Goal: Information Seeking & Learning: Learn about a topic

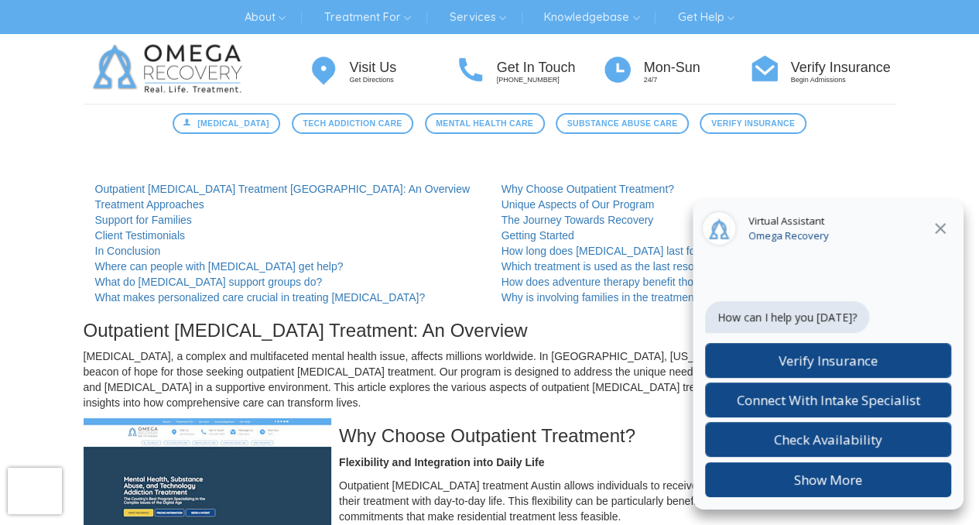
click at [944, 225] on icon at bounding box center [940, 228] width 19 height 19
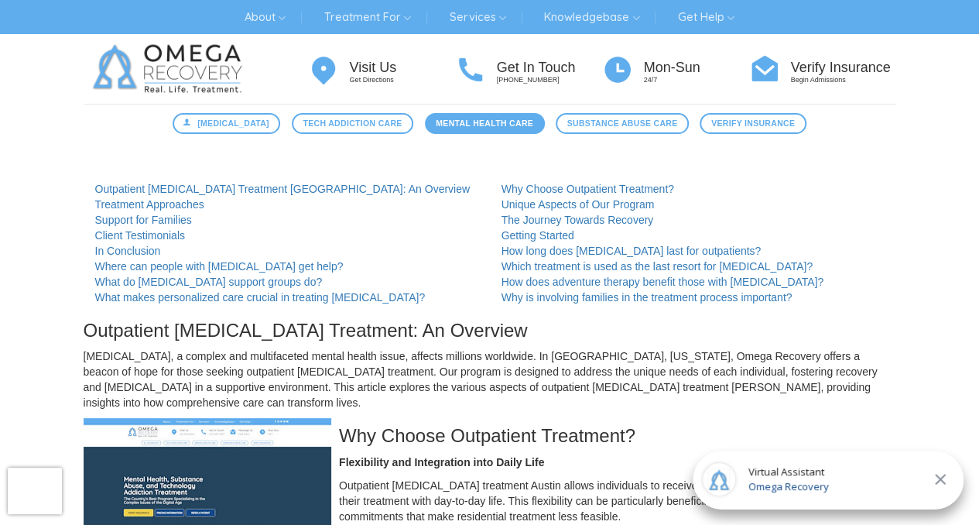
click at [467, 124] on span "Mental Health Care" at bounding box center [484, 123] width 97 height 13
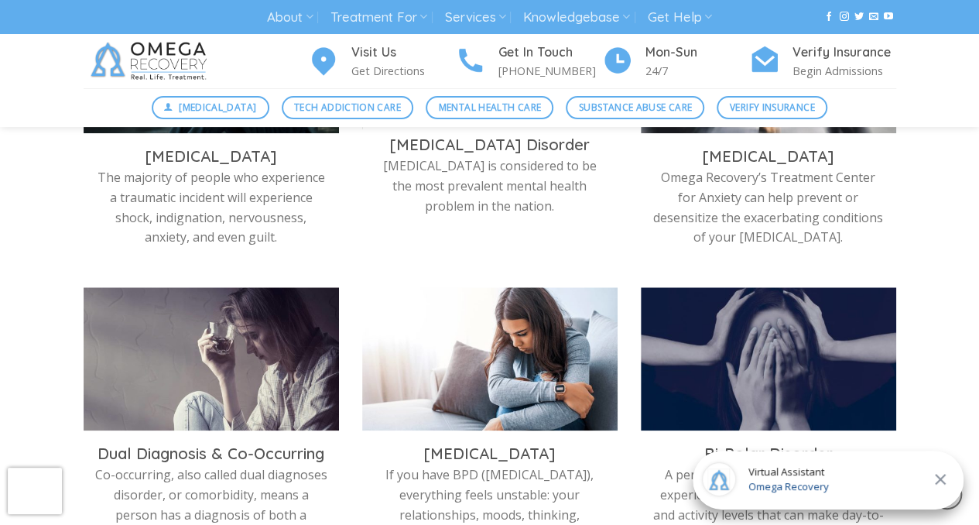
scroll to position [648, 0]
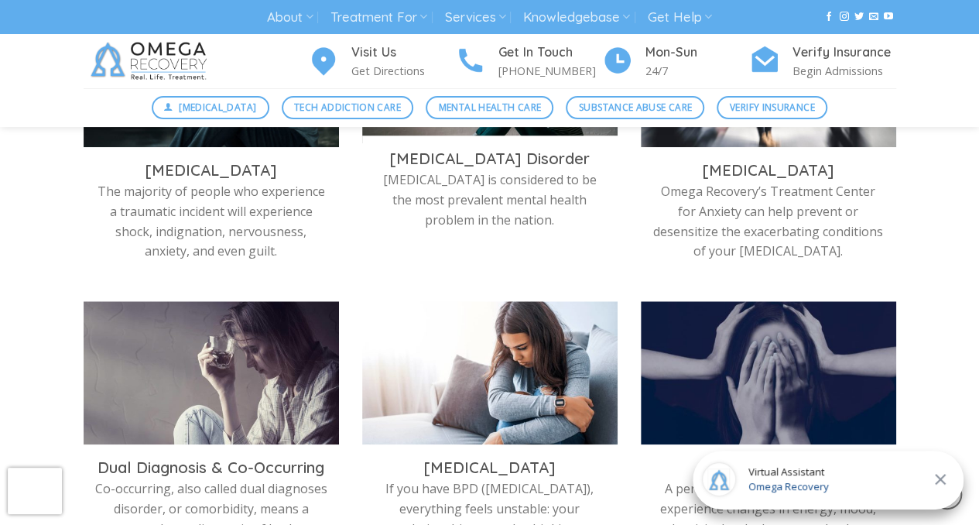
click at [511, 166] on h3 "Depression Disorder" at bounding box center [490, 159] width 232 height 20
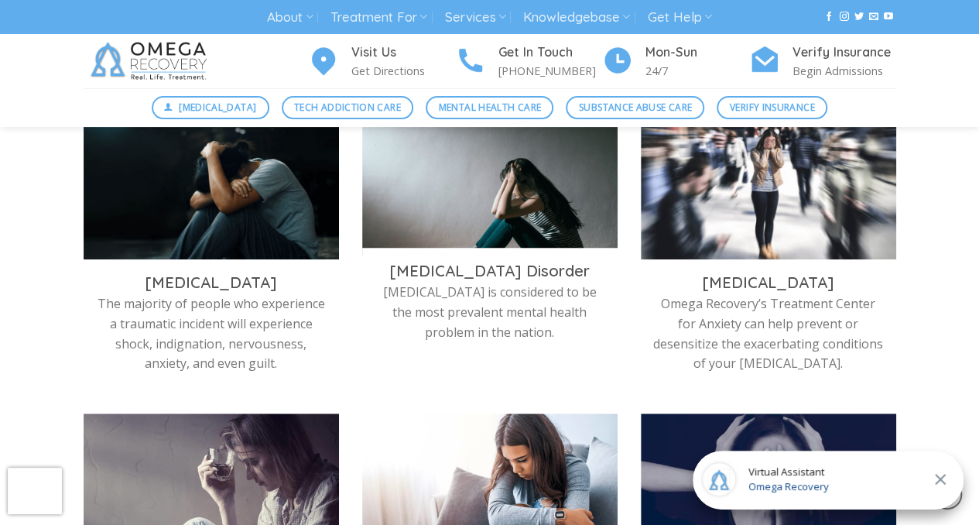
scroll to position [533, 0]
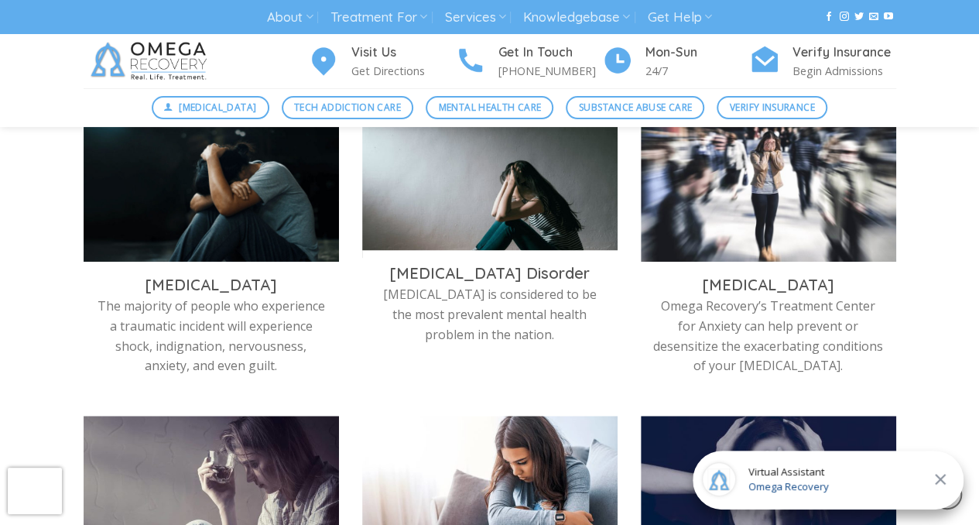
click at [491, 197] on img at bounding box center [489, 185] width 255 height 143
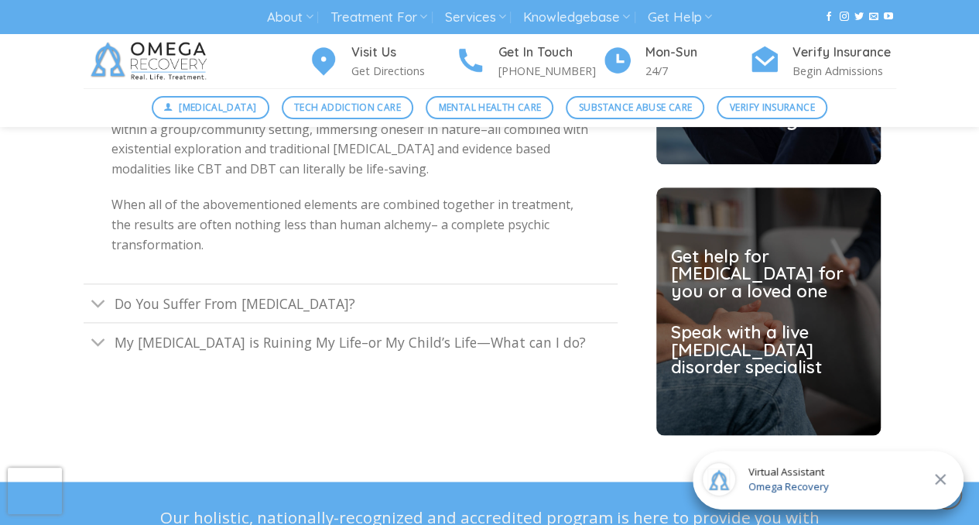
scroll to position [3836, 0]
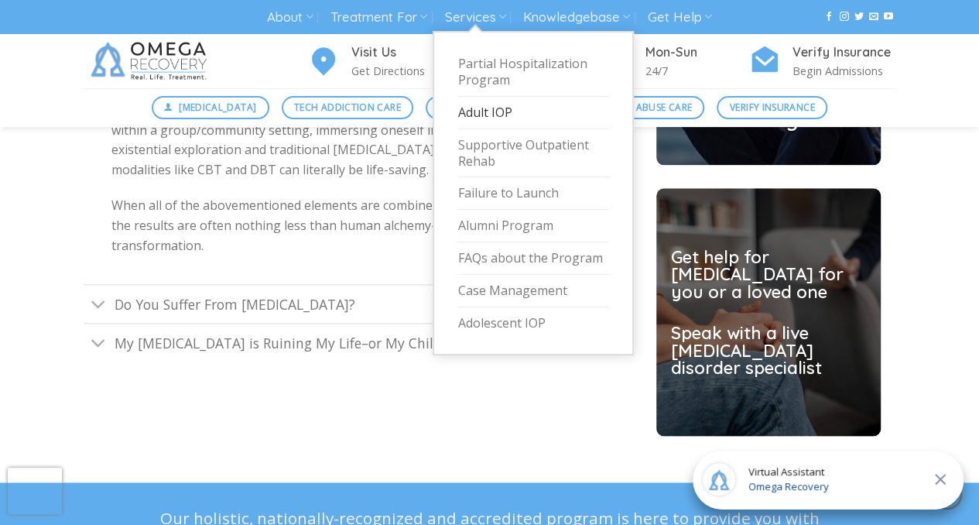
click at [492, 112] on link "Adult IOP" at bounding box center [533, 113] width 152 height 32
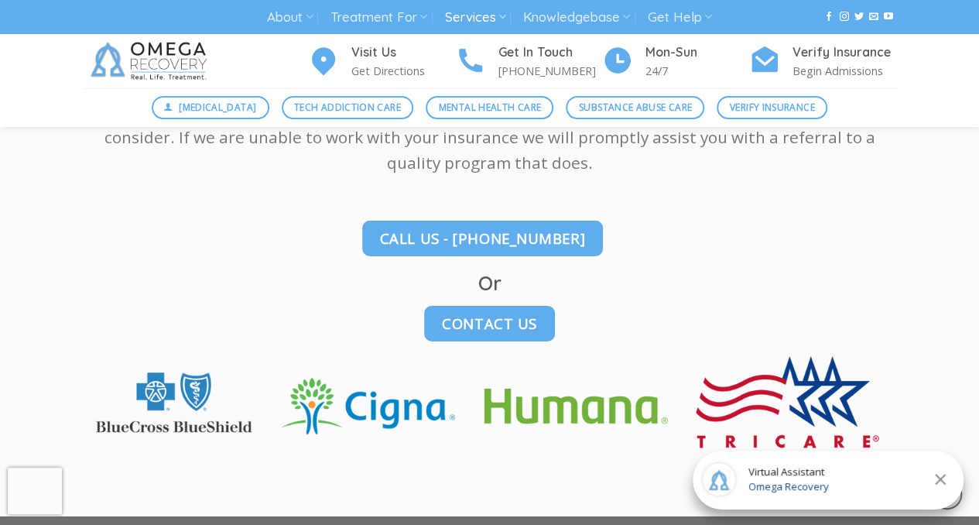
scroll to position [2314, 0]
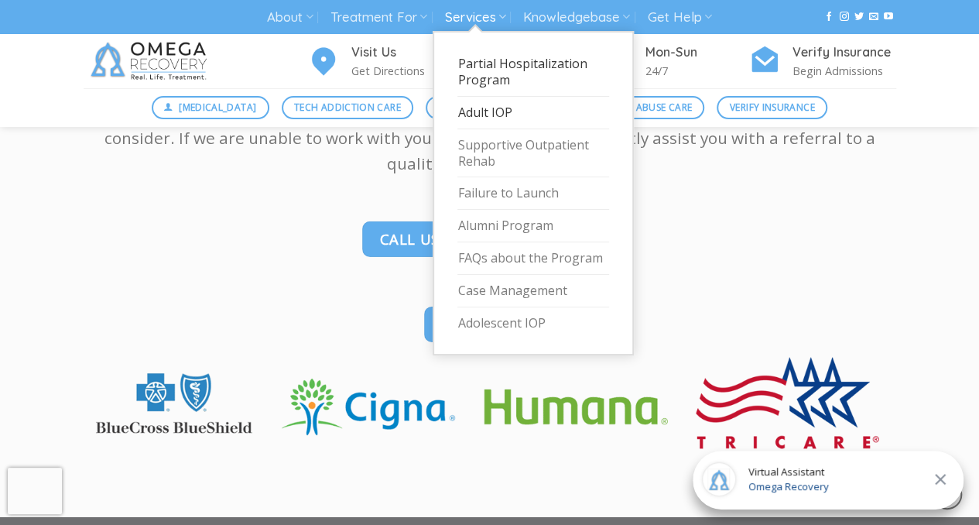
click at [494, 58] on link "Partial Hospitalization Program" at bounding box center [533, 72] width 152 height 49
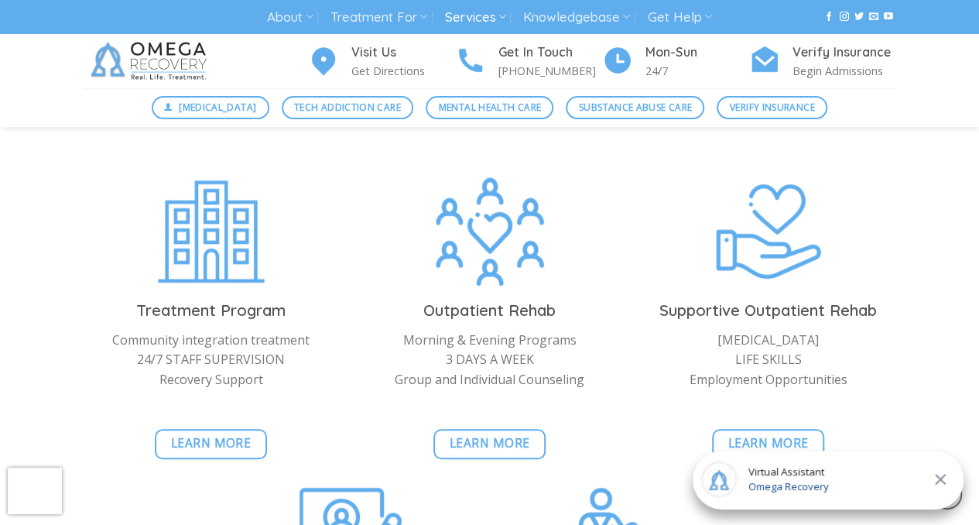
scroll to position [3347, 0]
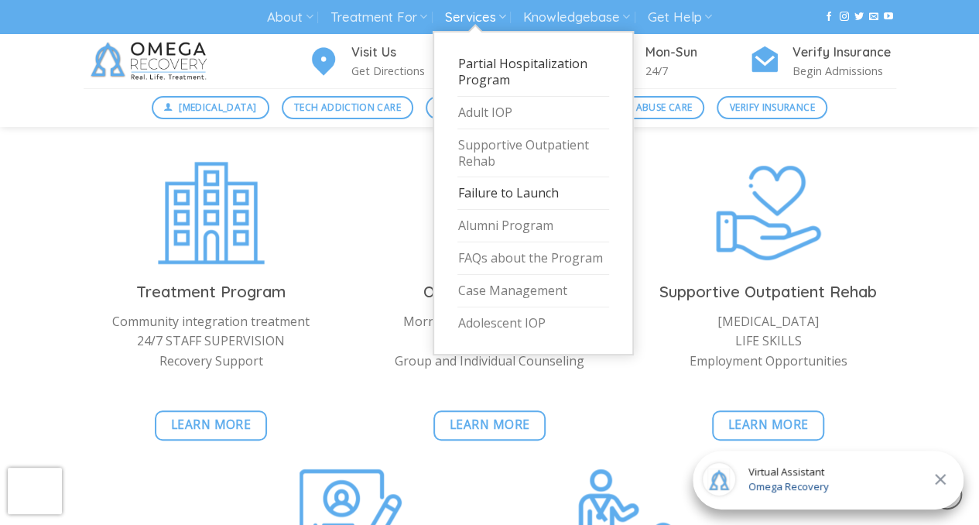
click at [529, 191] on link "Failure to Launch" at bounding box center [533, 193] width 152 height 32
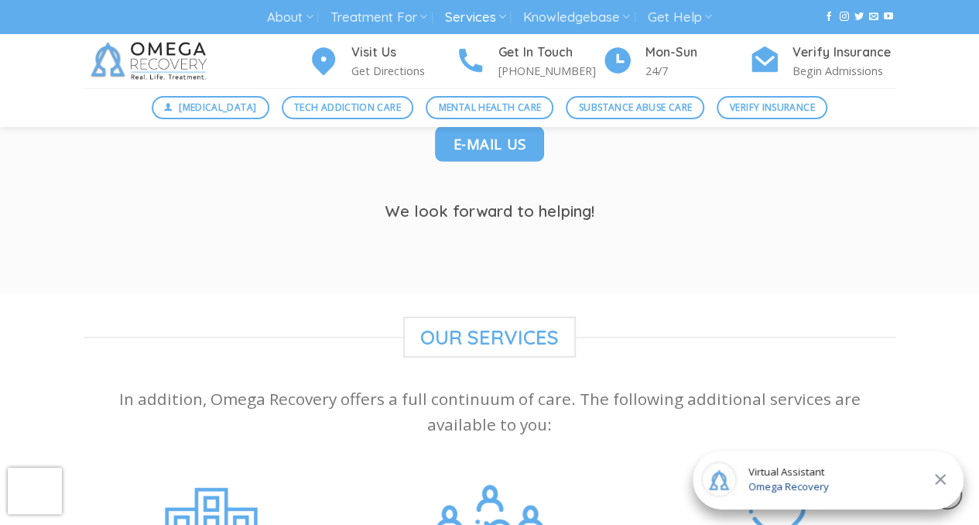
scroll to position [2240, 0]
